Goal: Task Accomplishment & Management: Complete application form

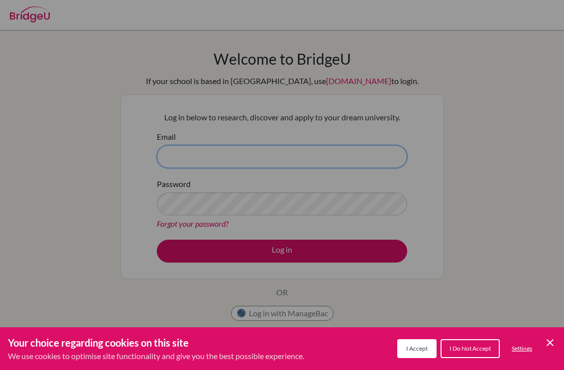
type input "[EMAIL_ADDRESS][DOMAIN_NAME]"
click at [123, 119] on div "Cookie Preferences" at bounding box center [282, 185] width 564 height 370
click at [311, 0] on div "Cookie Preferences" at bounding box center [282, 185] width 564 height 370
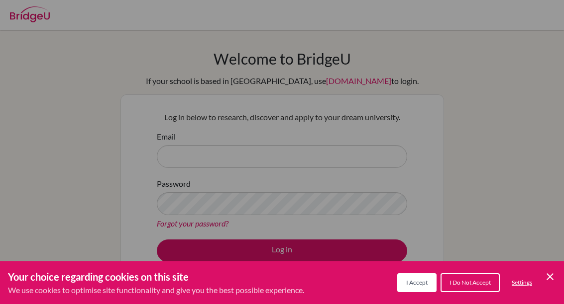
click at [534, 271] on div "Your choice regarding cookies on this site We use cookies to optimise site func…" at bounding box center [282, 283] width 564 height 43
click at [400, 285] on button "I Accept" at bounding box center [416, 283] width 39 height 19
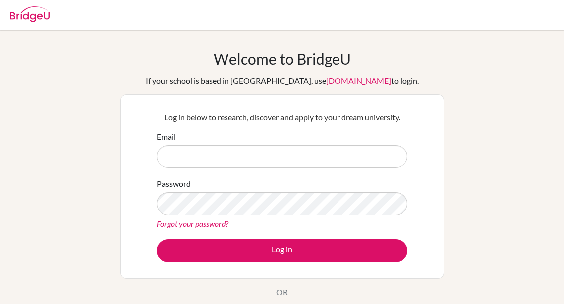
click at [338, 153] on input "Email" at bounding box center [282, 156] width 250 height 23
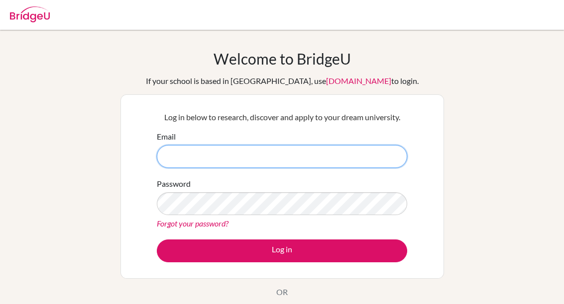
type input "egurdian@ans.edu.ni"
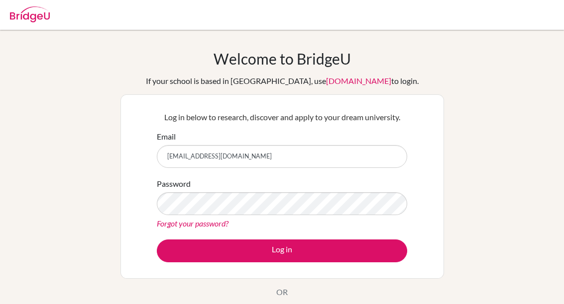
click at [296, 252] on button "Log in" at bounding box center [282, 251] width 250 height 23
